Goal: Find specific page/section: Find specific page/section

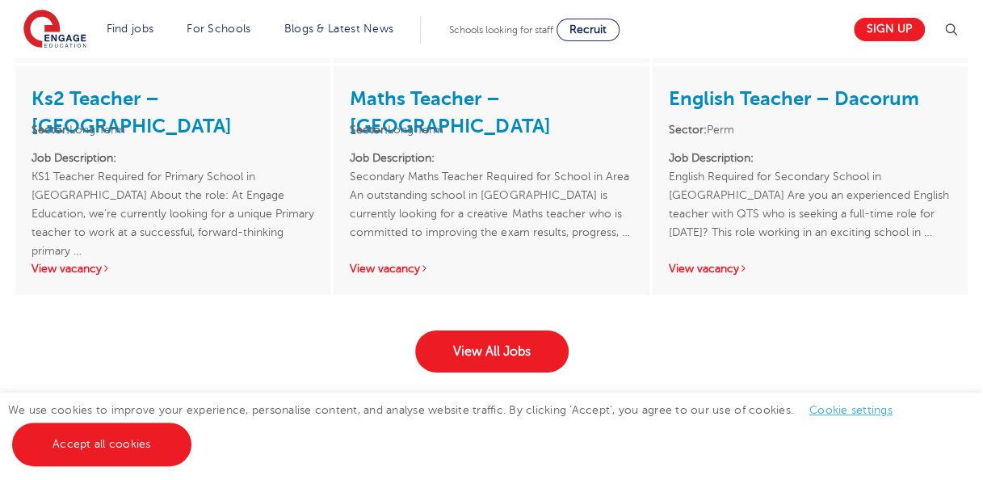
scroll to position [2554, 0]
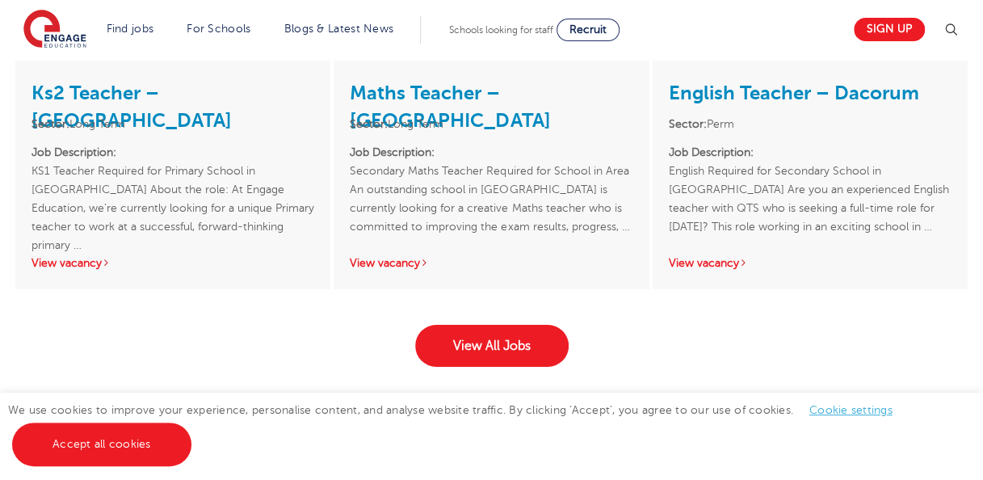
click at [570, 326] on div "View All Jobs" at bounding box center [492, 346] width 980 height 42
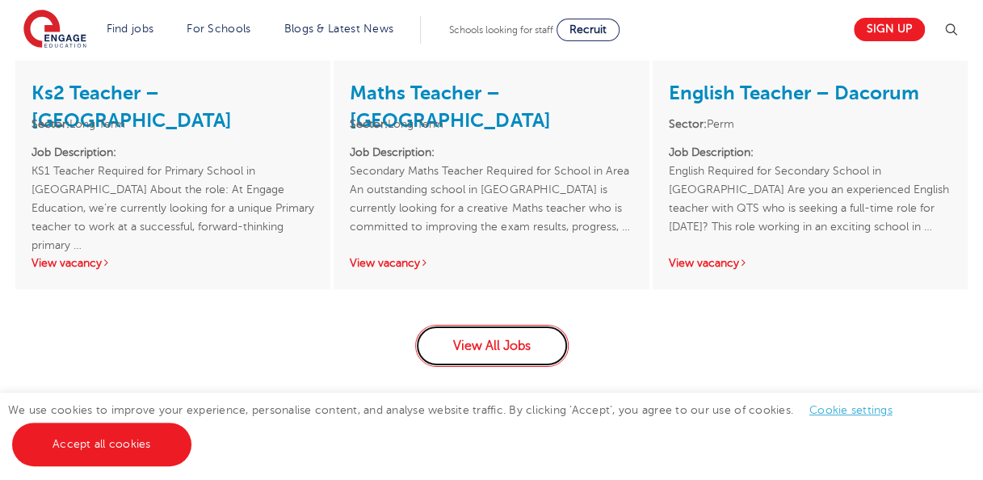
click at [495, 325] on link "View All Jobs" at bounding box center [492, 346] width 154 height 42
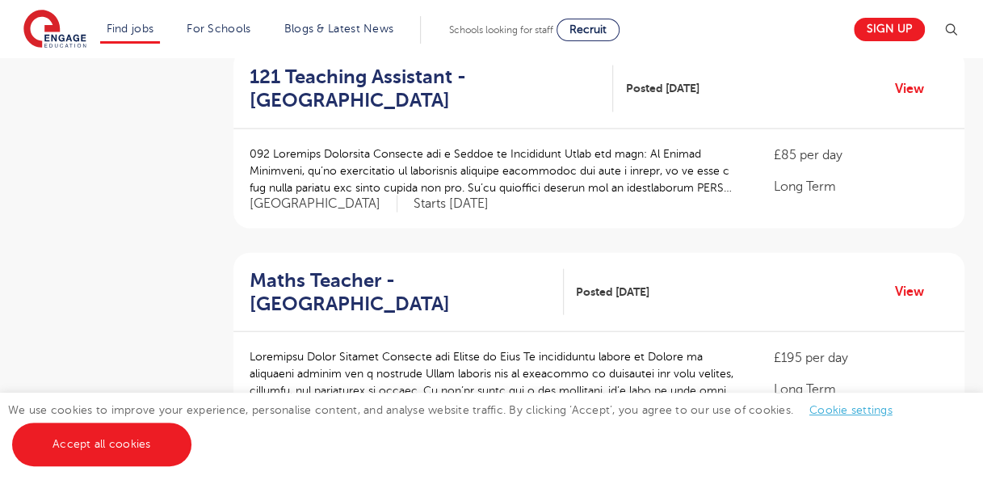
scroll to position [1598, 0]
